Goal: Navigation & Orientation: Find specific page/section

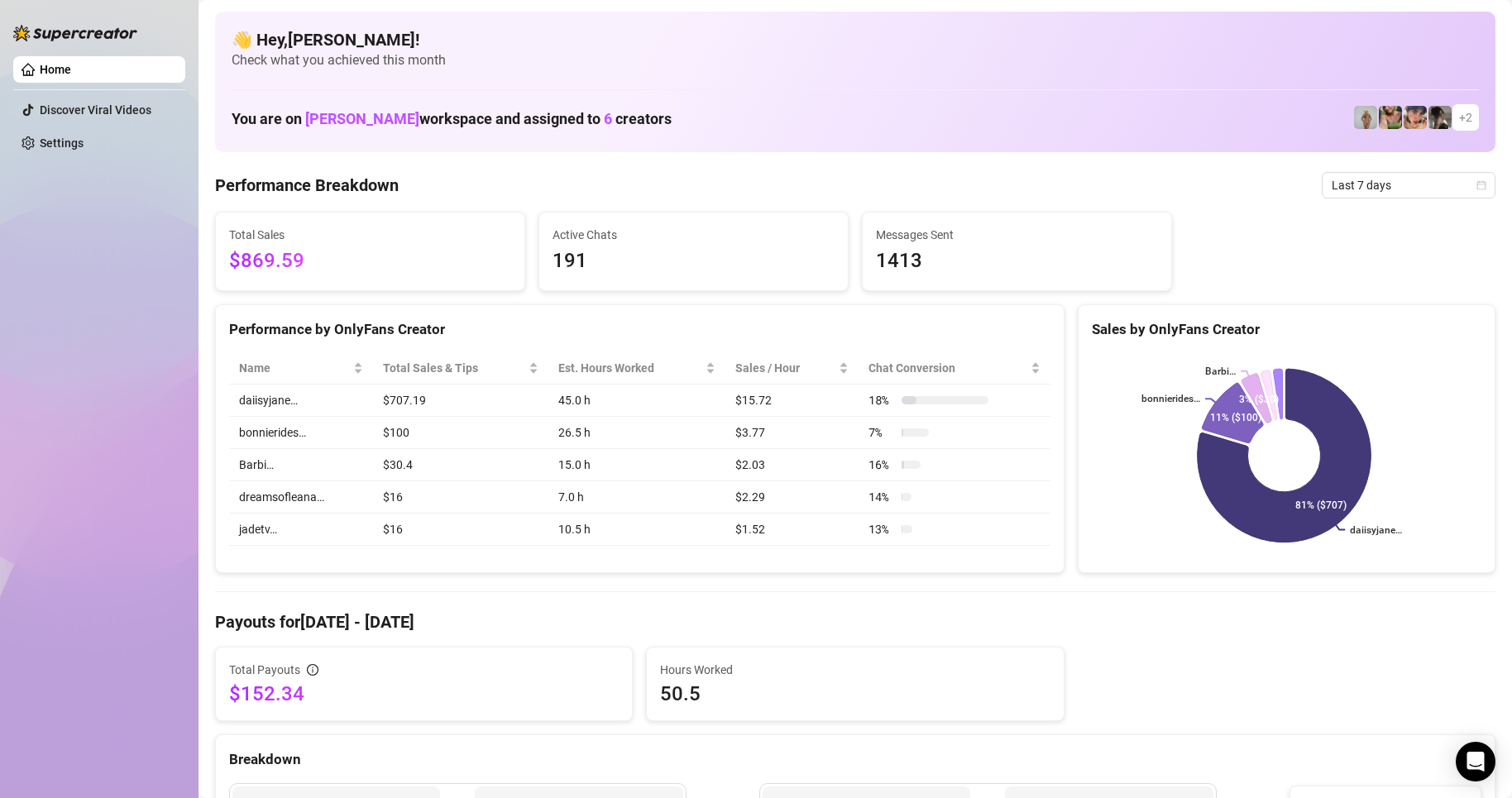
click at [1207, 106] on div "You are on [PERSON_NAME] workspace and assigned to 6 creators + 2" at bounding box center [856, 117] width 1247 height 35
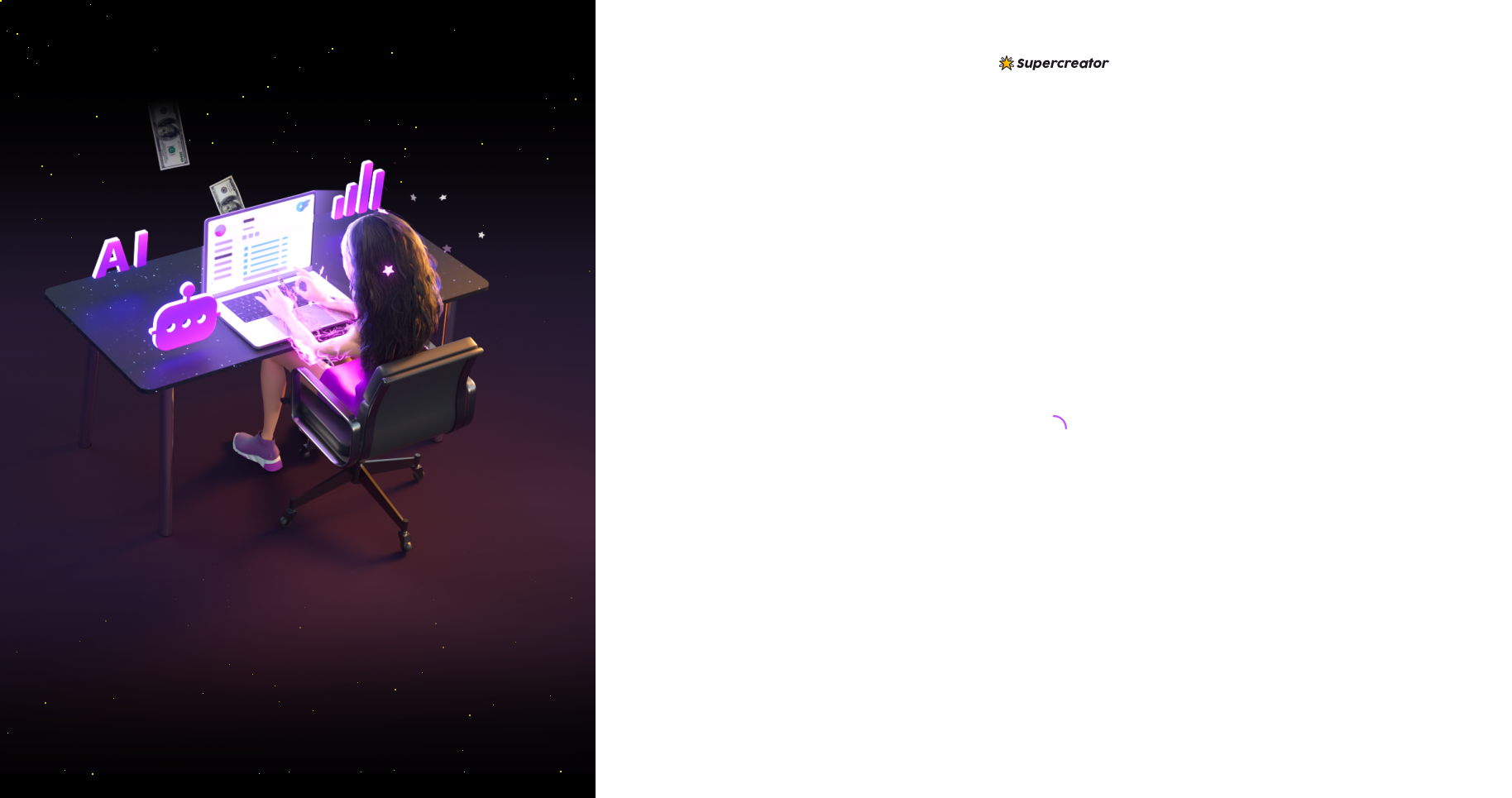
click at [754, 363] on div at bounding box center [1054, 399] width 916 height 798
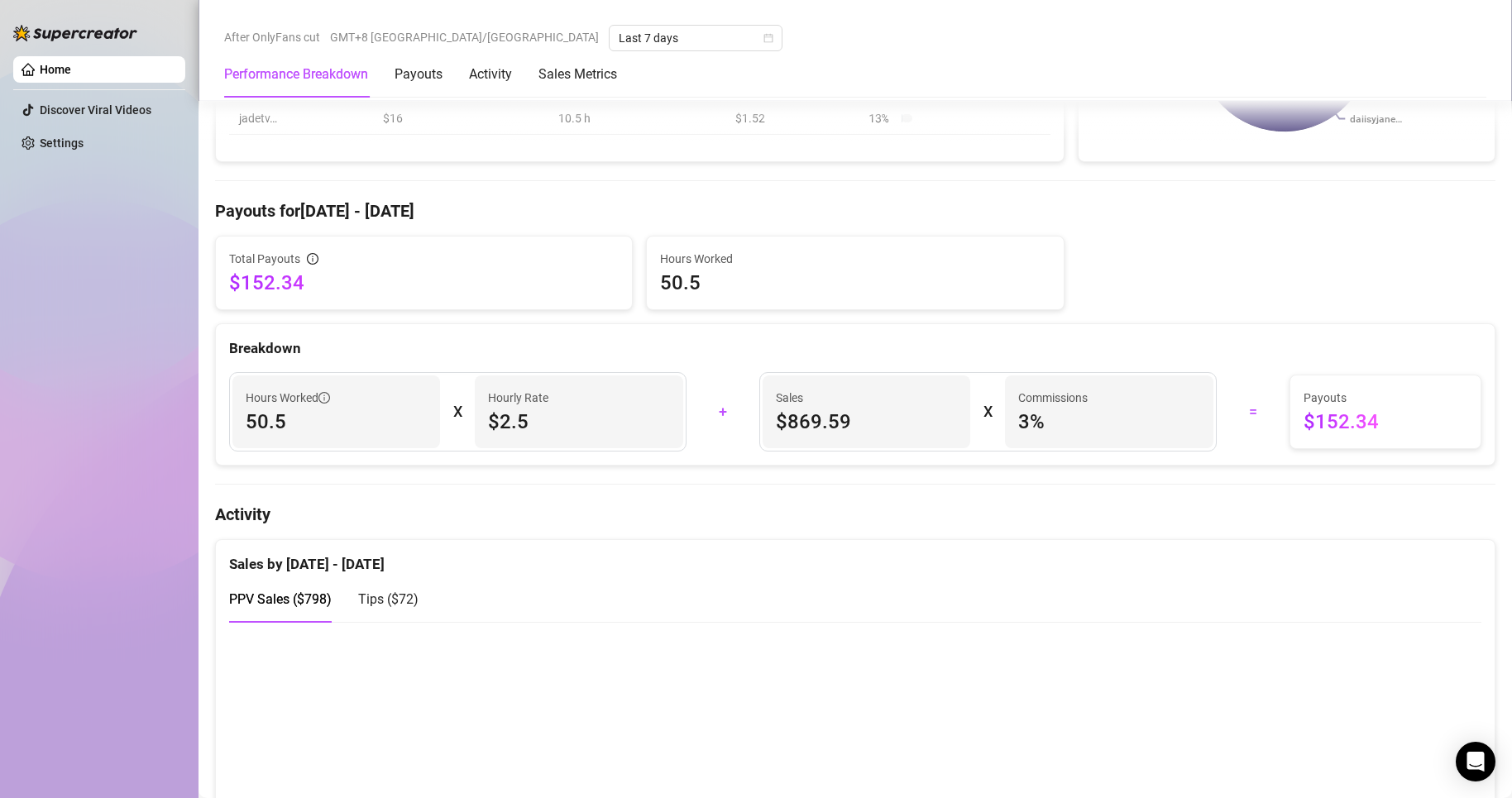
scroll to position [414, 0]
